Goal: Transaction & Acquisition: Purchase product/service

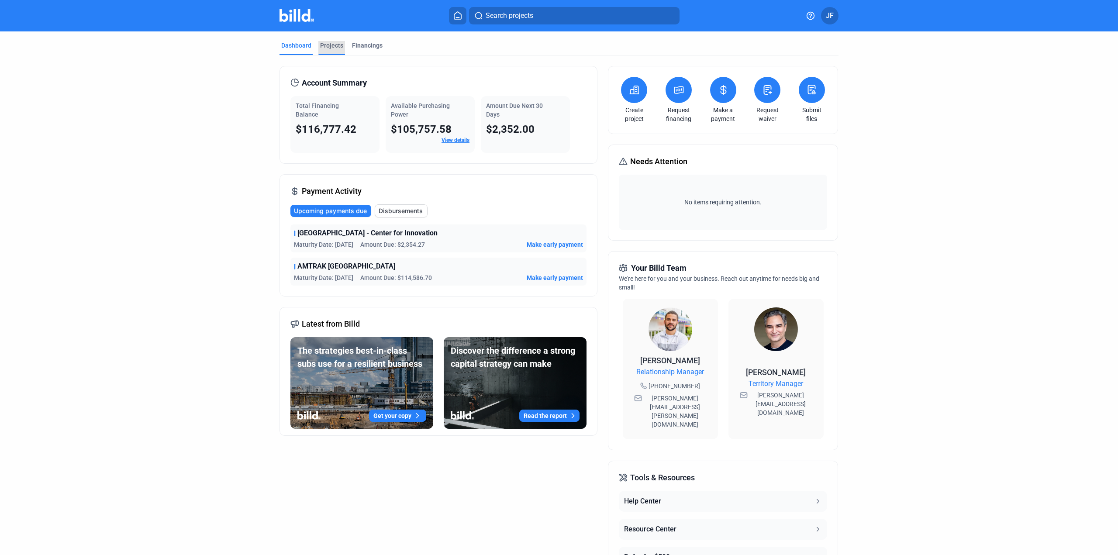
click at [332, 50] on div "Projects" at bounding box center [331, 48] width 27 height 14
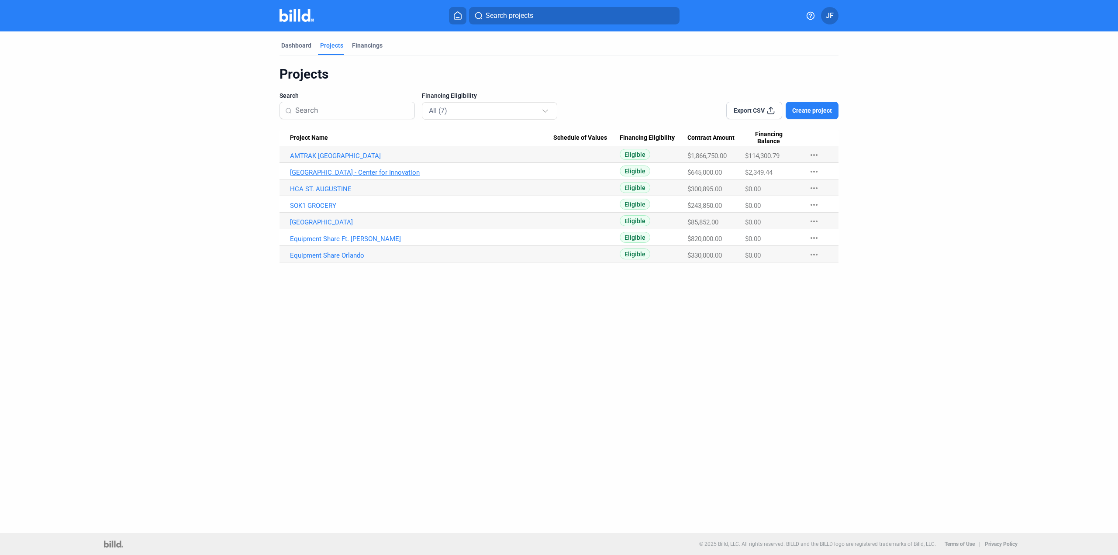
click at [357, 173] on link "[GEOGRAPHIC_DATA] - Center for Innovation" at bounding box center [421, 173] width 263 height 8
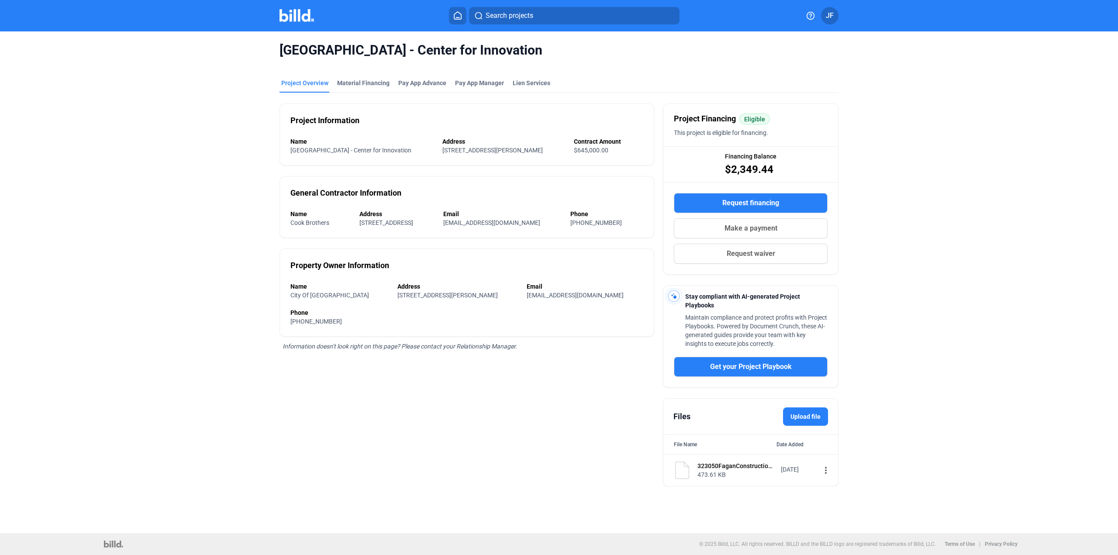
click at [757, 231] on span "Make a payment" at bounding box center [751, 228] width 53 height 10
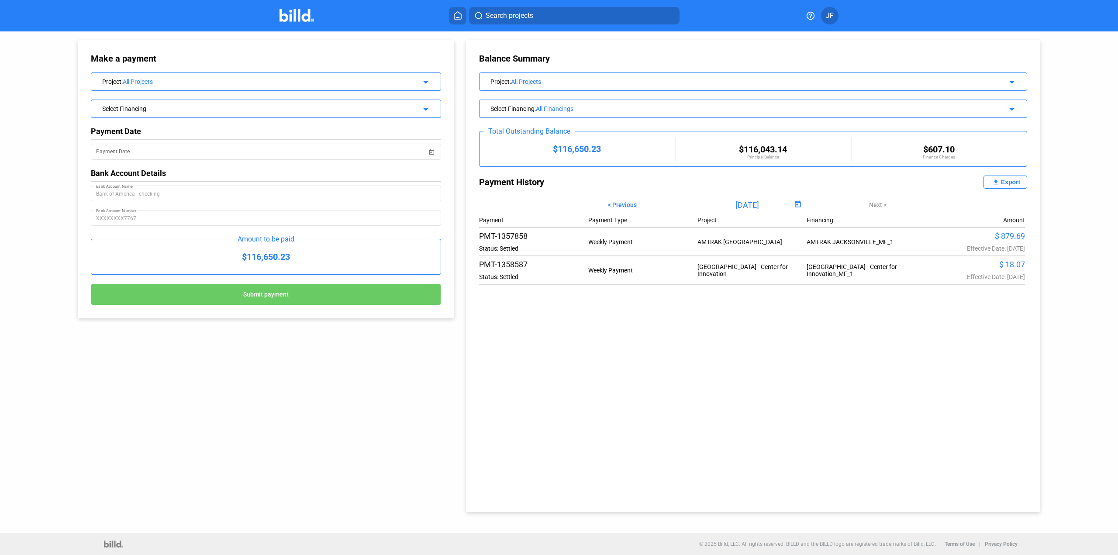
click at [245, 110] on div "Select Financing" at bounding box center [249, 108] width 295 height 9
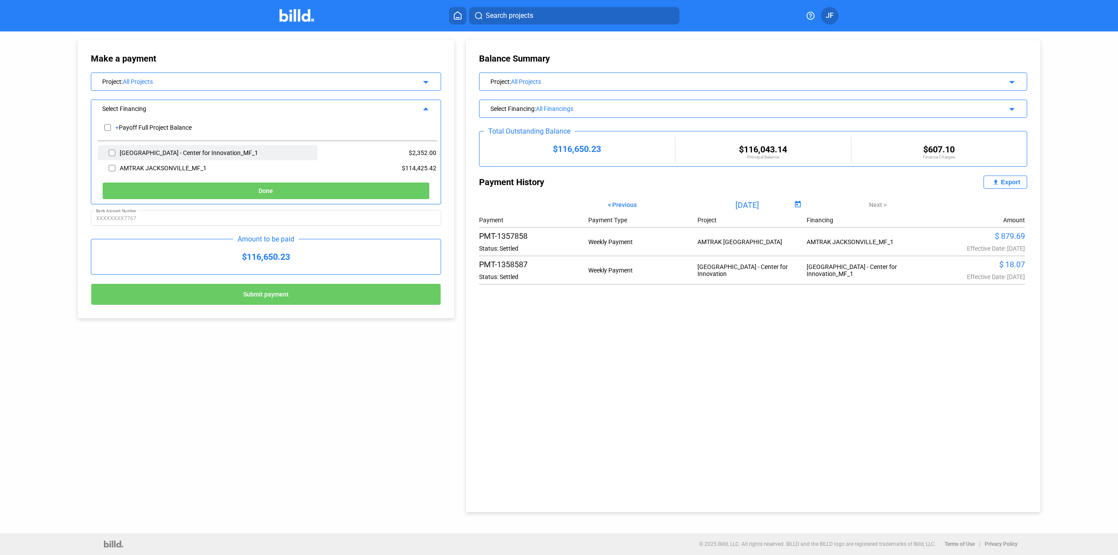
click at [110, 152] on input "checkbox" at bounding box center [112, 152] width 7 height 13
checkbox input "true"
drag, startPoint x: 308, startPoint y: 294, endPoint x: 97, endPoint y: 16, distance: 349.0
click at [162, 70] on div "Make a payment Project : All Projects arrow_drop_down Select Financing arrow_dr…" at bounding box center [266, 179] width 350 height 252
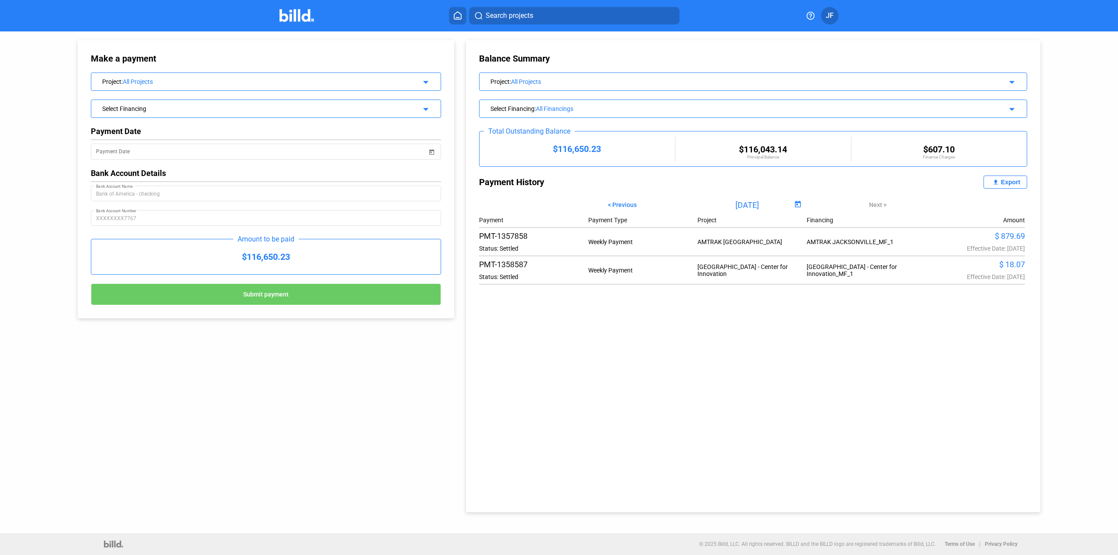
click at [124, 109] on div "Select Financing" at bounding box center [249, 108] width 295 height 9
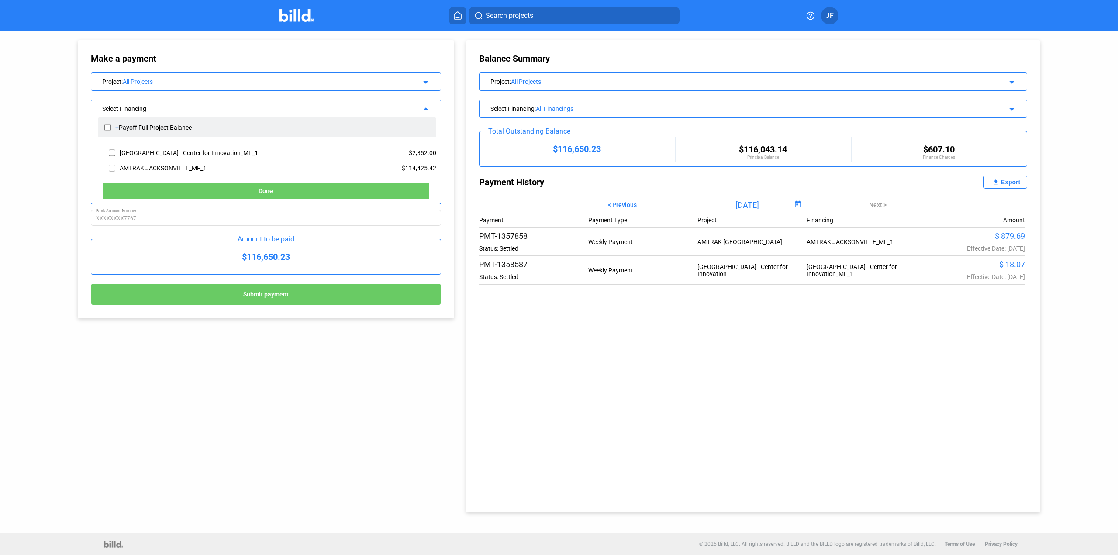
click at [110, 127] on input "checkbox" at bounding box center [107, 127] width 7 height 13
checkbox input "true"
click at [110, 127] on input "checkbox" at bounding box center [107, 127] width 7 height 13
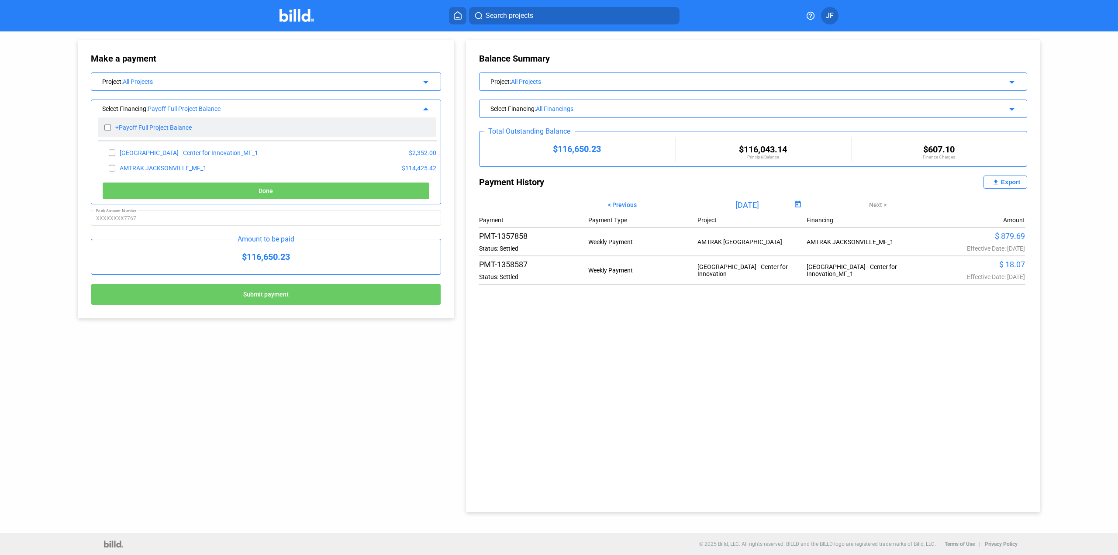
checkbox input "false"
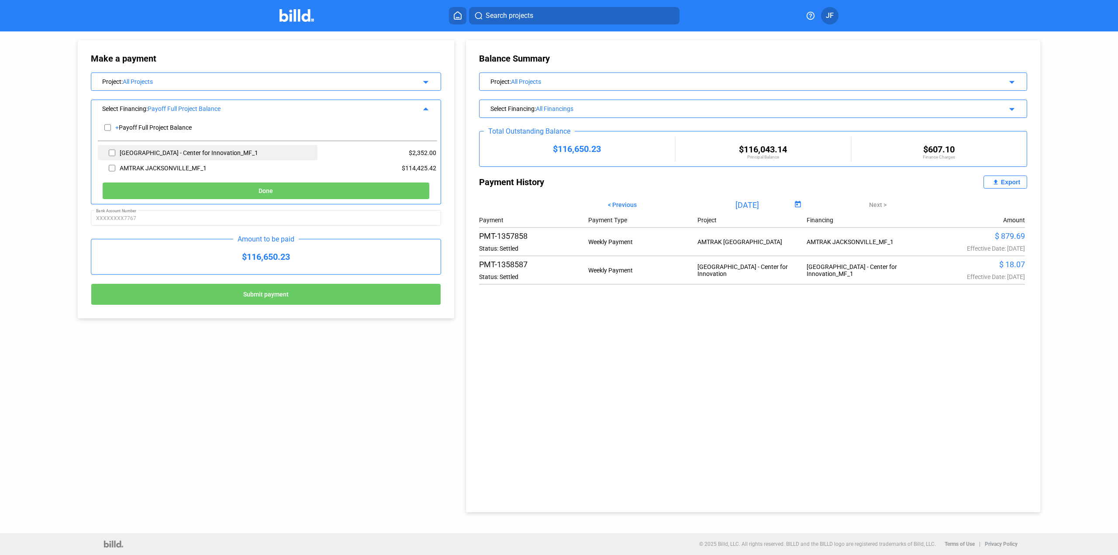
click at [115, 153] on input "checkbox" at bounding box center [112, 152] width 7 height 13
checkbox input "true"
click at [297, 192] on button "Done" at bounding box center [266, 190] width 328 height 17
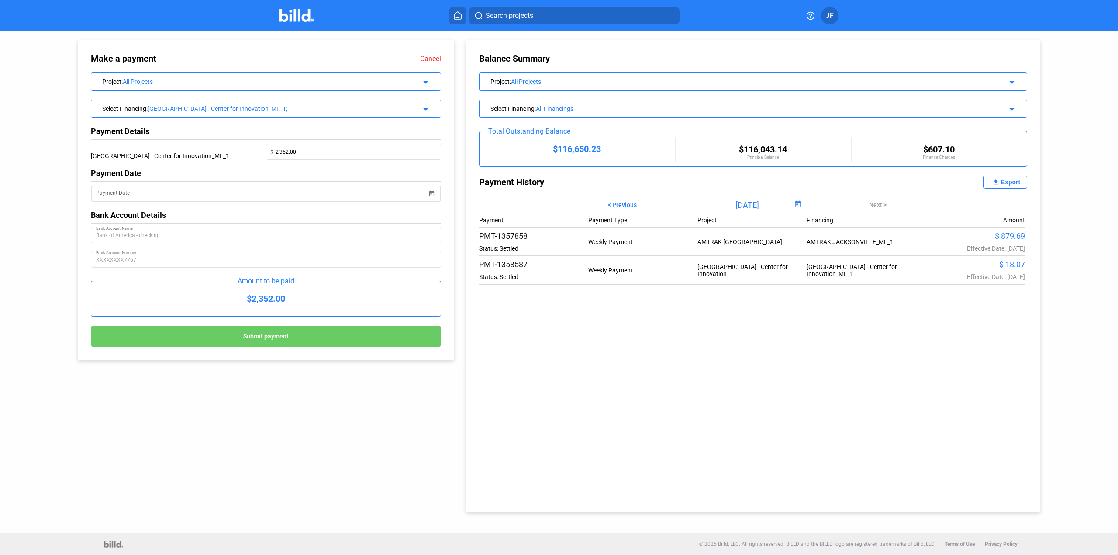
click at [429, 194] on span "Open calendar" at bounding box center [431, 188] width 21 height 21
click at [155, 273] on span "3" at bounding box center [156, 275] width 16 height 16
click at [174, 276] on span "4" at bounding box center [173, 275] width 16 height 16
type input "[DATE]"
click at [256, 335] on span "Submit payment" at bounding box center [265, 336] width 45 height 7
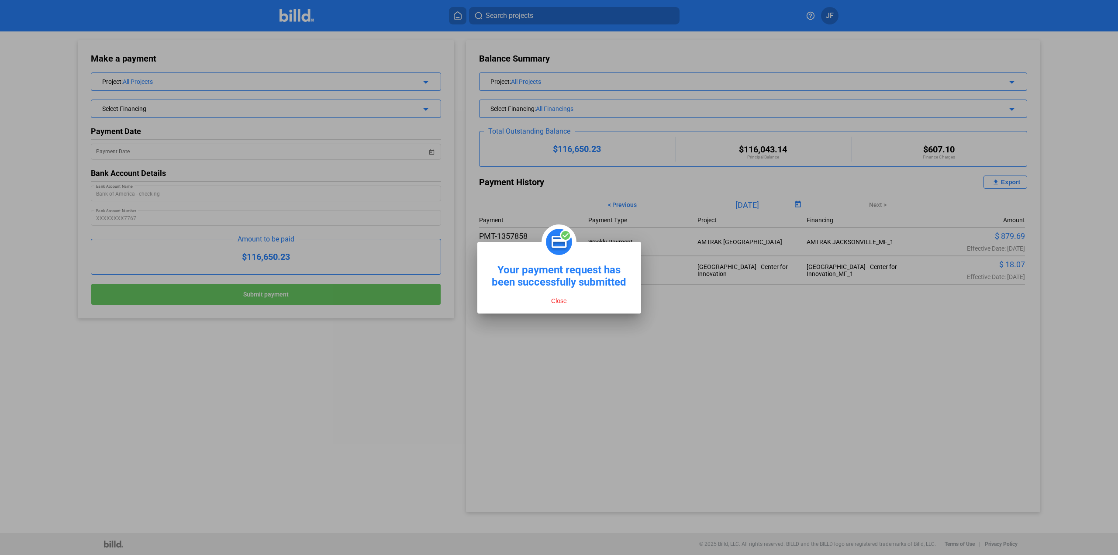
click at [564, 301] on button "Close" at bounding box center [559, 301] width 21 height 8
